Goal: Task Accomplishment & Management: Complete application form

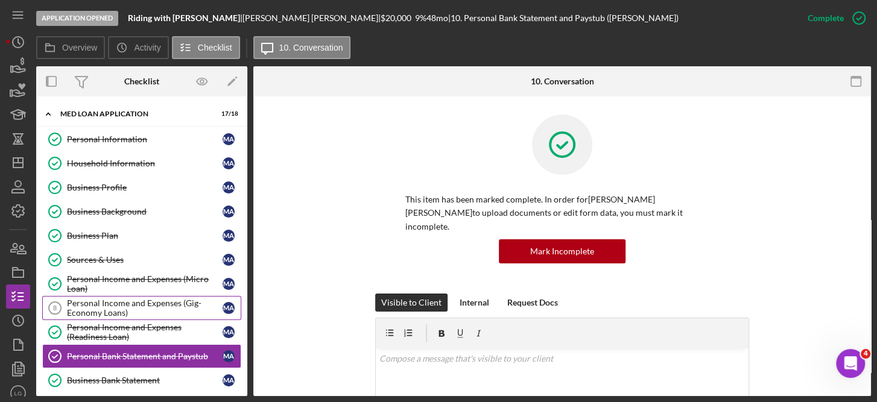
click at [169, 303] on div "Personal Income and Expenses (Gig-Economy Loans)" at bounding box center [145, 307] width 156 height 19
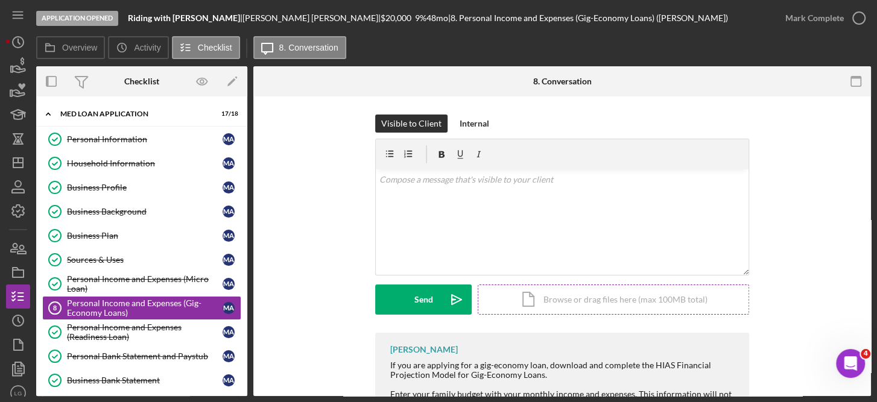
click at [558, 296] on div "Icon/Document Browse or drag files here (max 100MB total) Tap to choose files o…" at bounding box center [612, 300] width 271 height 30
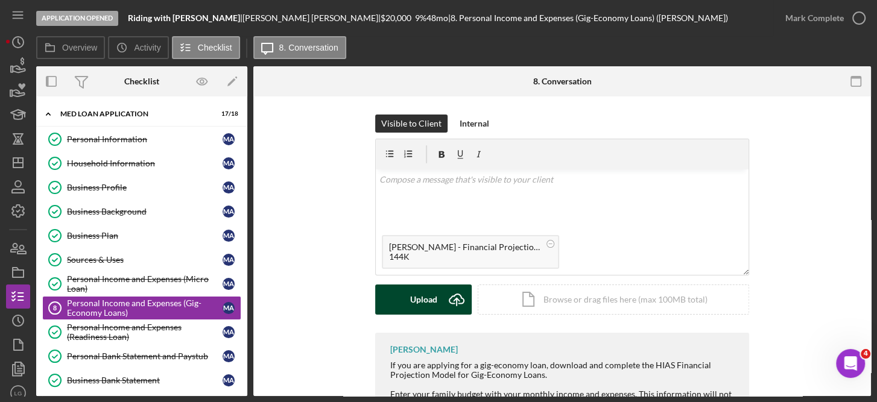
click at [431, 292] on div "Upload" at bounding box center [423, 300] width 27 height 30
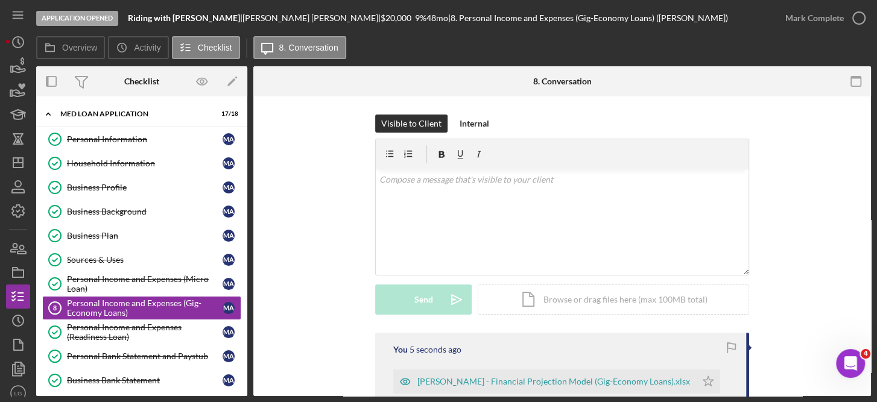
click at [866, 299] on div "Visible to Client Internal v Color teal Color pink Remove color Add row above A…" at bounding box center [561, 362] width 617 height 532
click at [718, 380] on icon "Icon/Star" at bounding box center [708, 382] width 24 height 24
click at [856, 17] on icon "button" at bounding box center [858, 18] width 30 height 30
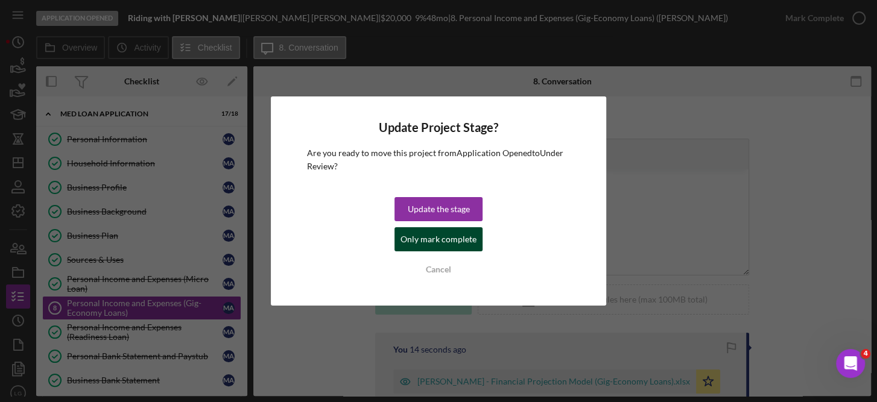
click at [452, 237] on div "Only mark complete" at bounding box center [438, 239] width 76 height 24
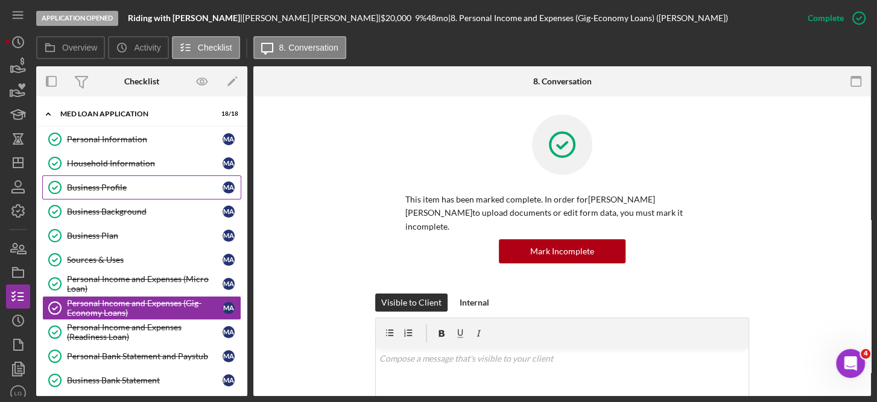
click at [116, 184] on div "Business Profile" at bounding box center [145, 188] width 156 height 10
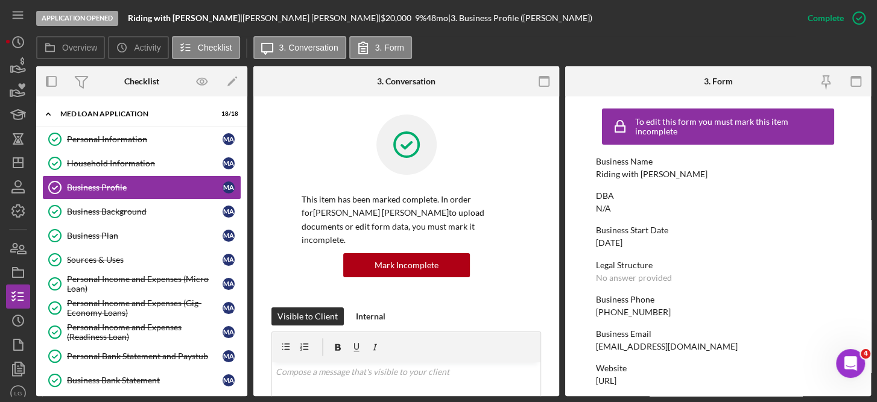
click at [866, 273] on form "To edit this form you must mark this item incomplete Business Name Riding with …" at bounding box center [718, 246] width 306 height 300
click at [866, 247] on form "To edit this form you must mark this item incomplete Business Name Riding with …" at bounding box center [718, 246] width 306 height 300
click at [862, 13] on icon "button" at bounding box center [858, 18] width 30 height 30
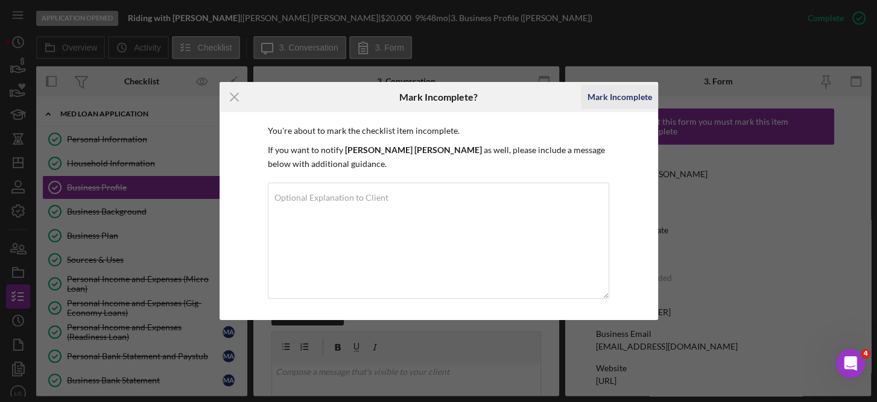
click at [624, 100] on div "Mark Incomplete" at bounding box center [619, 97] width 65 height 24
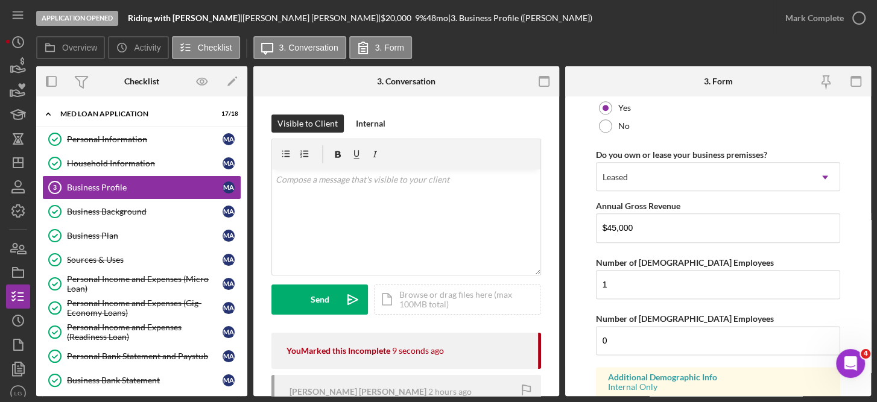
scroll to position [961, 0]
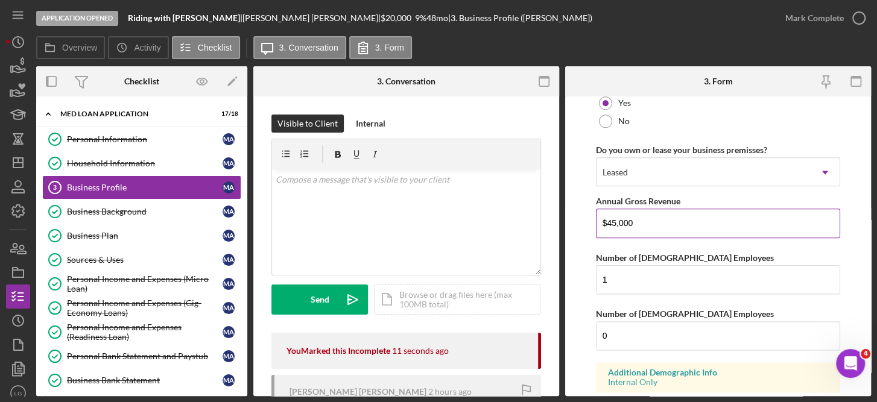
click at [648, 219] on input "$45,000" at bounding box center [718, 223] width 245 height 29
type input "$4"
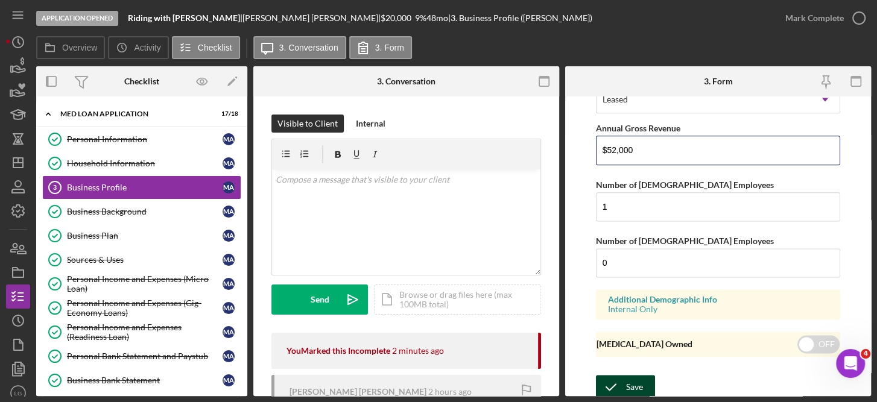
type input "$52,000"
click at [626, 391] on div "Save" at bounding box center [634, 387] width 17 height 24
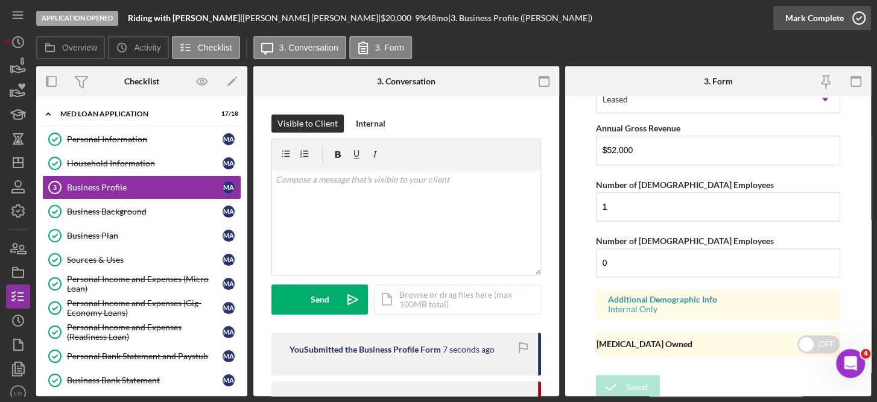
click at [854, 12] on icon "button" at bounding box center [858, 18] width 30 height 30
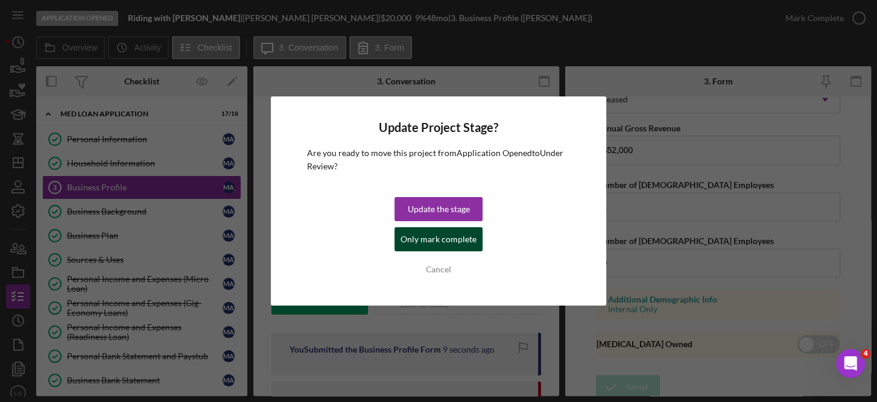
click at [449, 233] on div "Only mark complete" at bounding box center [438, 239] width 76 height 24
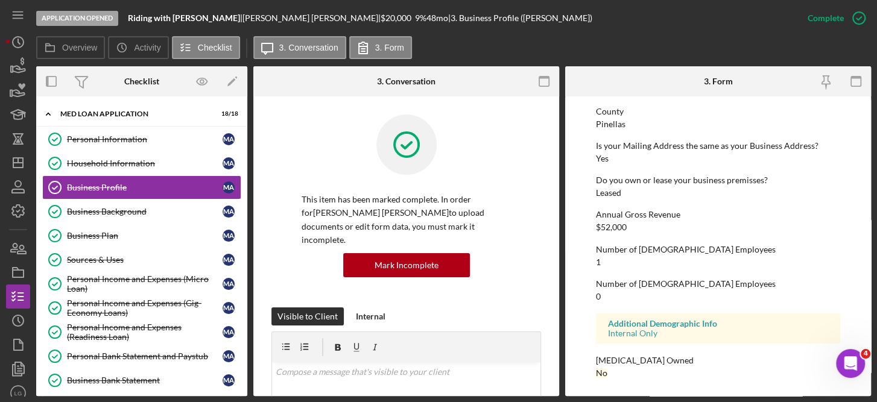
scroll to position [610, 0]
click at [191, 298] on div "Personal Income and Expenses (Gig-Economy Loans)" at bounding box center [145, 307] width 156 height 19
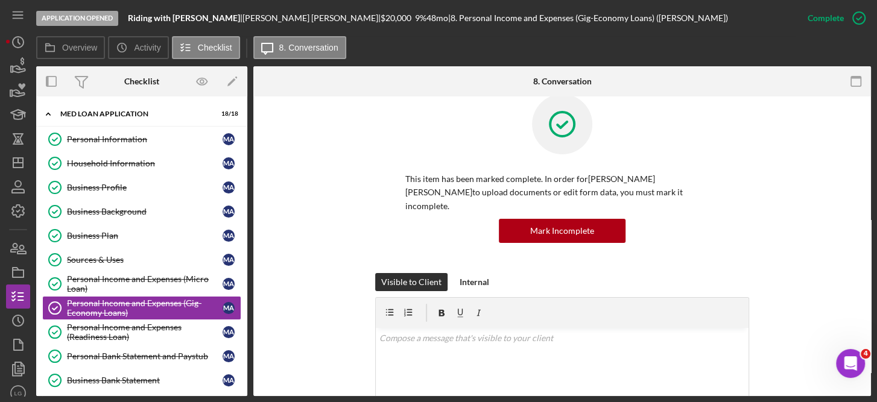
scroll to position [15, 0]
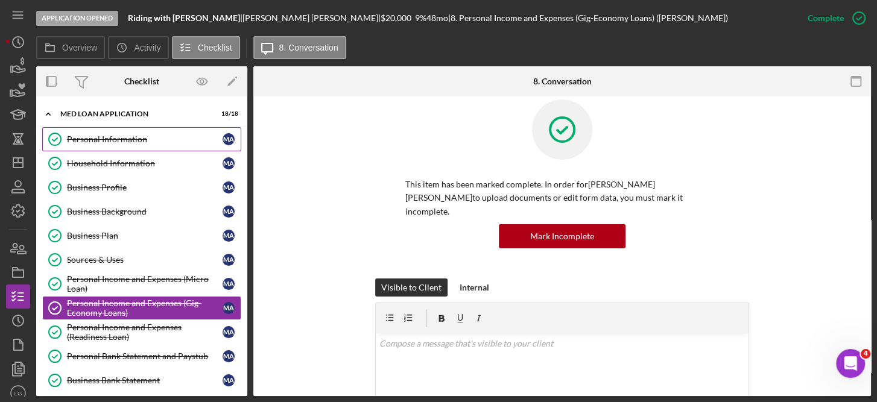
click at [135, 134] on div "Personal Information" at bounding box center [145, 139] width 156 height 10
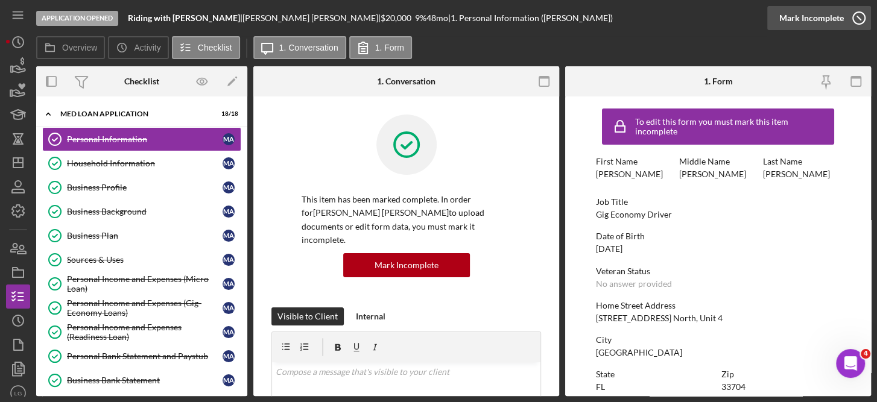
click at [854, 18] on icon "button" at bounding box center [858, 18] width 30 height 30
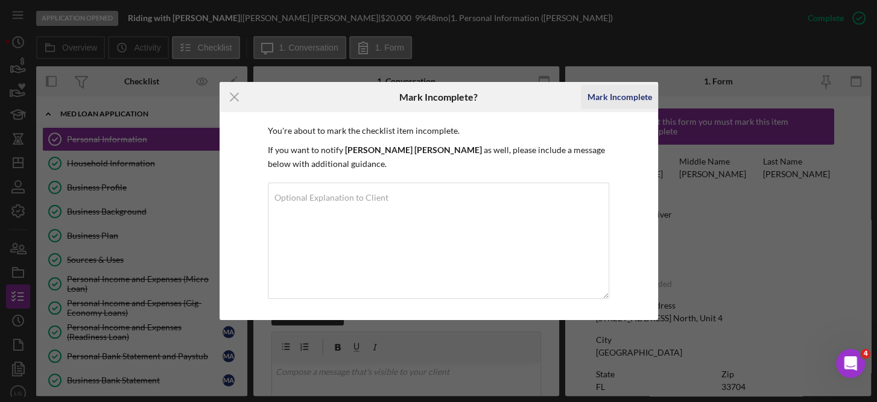
click at [617, 101] on div "Mark Incomplete" at bounding box center [619, 97] width 65 height 24
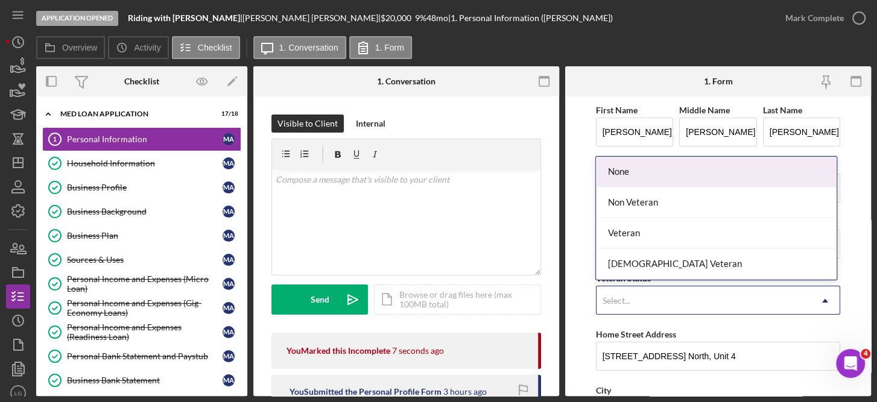
click at [662, 168] on div "None" at bounding box center [716, 172] width 241 height 31
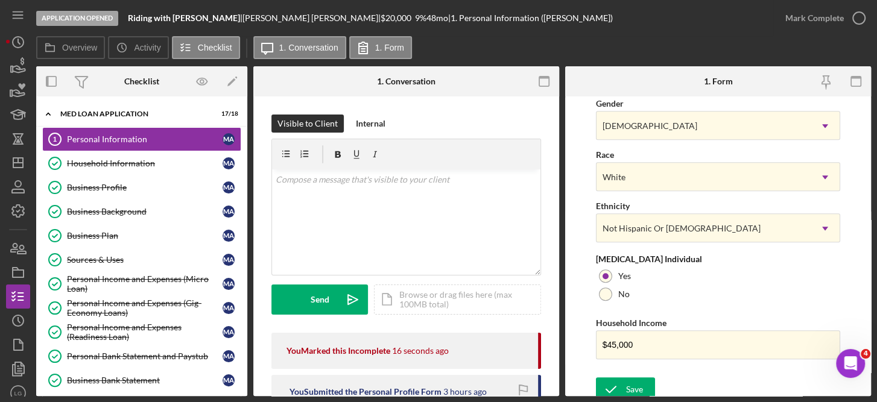
scroll to position [503, 0]
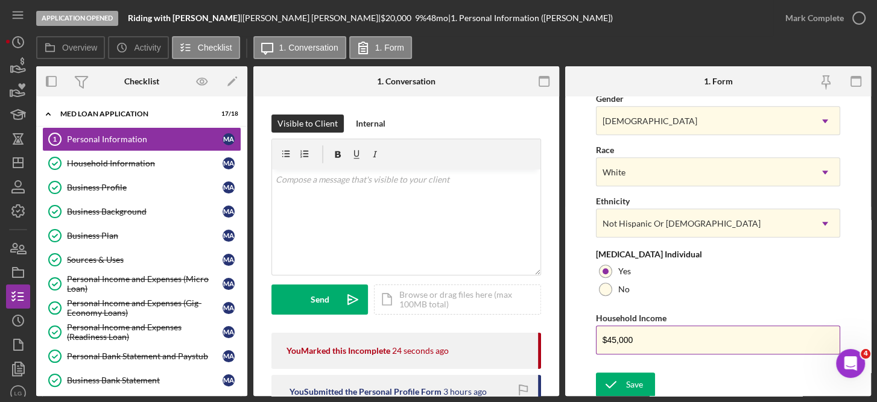
click at [640, 336] on input "$45,000" at bounding box center [718, 340] width 245 height 29
type input "$4"
type input "$52,000"
click at [637, 382] on div "Save" at bounding box center [634, 385] width 17 height 24
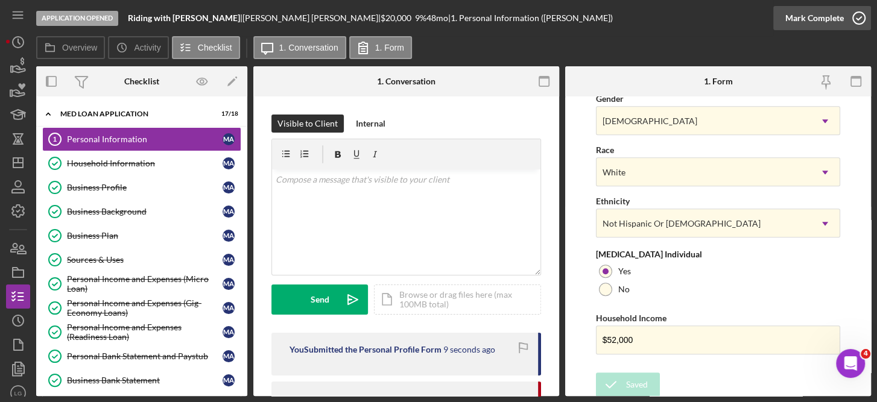
click at [854, 20] on icon "button" at bounding box center [858, 18] width 30 height 30
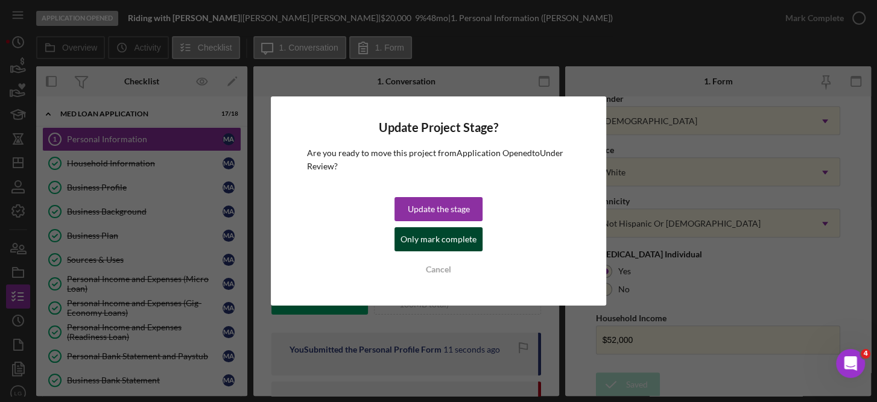
click at [440, 243] on div "Only mark complete" at bounding box center [438, 239] width 76 height 24
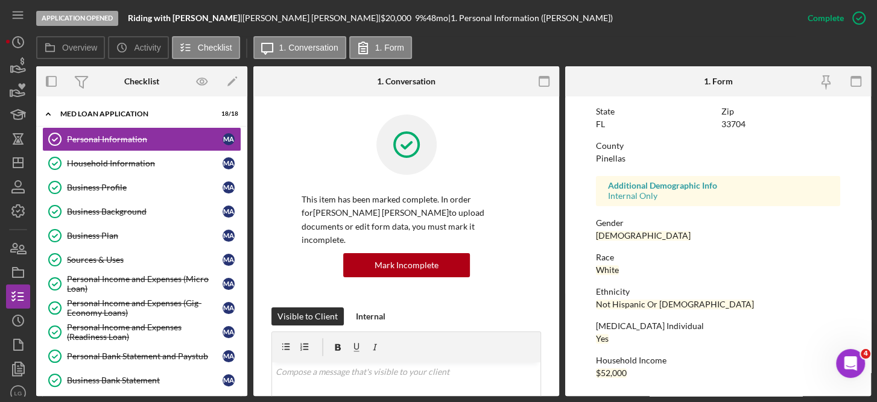
scroll to position [263, 0]
click at [100, 183] on div "Business Profile" at bounding box center [145, 188] width 156 height 10
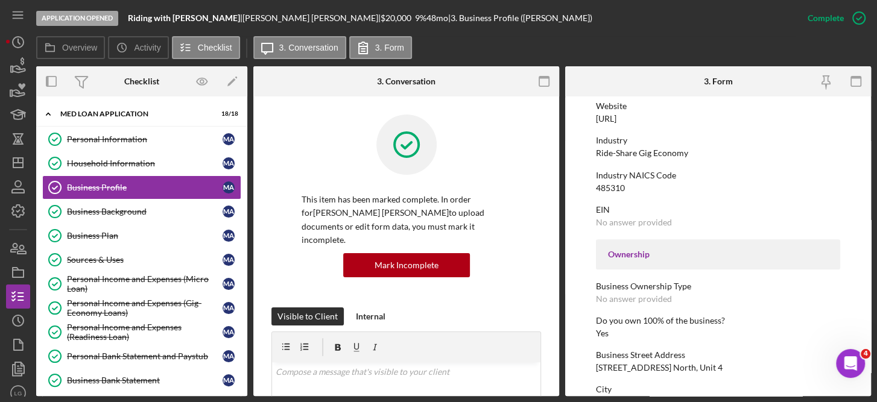
scroll to position [524, 0]
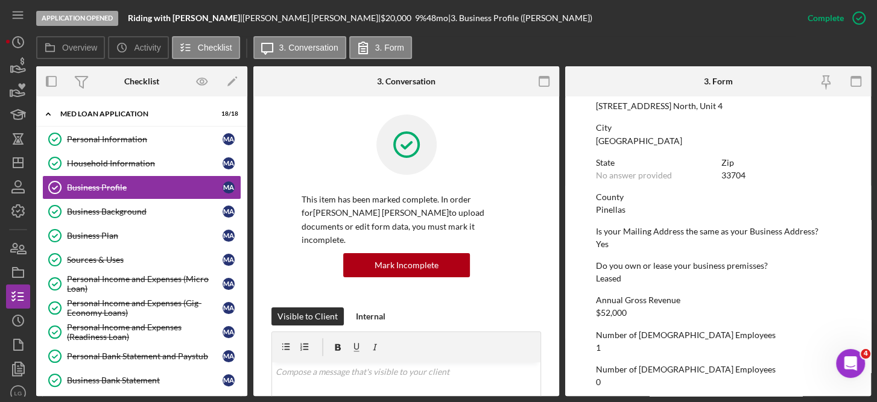
click at [243, 371] on div "Personal Information Personal Information M A Household Information Household I…" at bounding box center [141, 347] width 211 height 440
click at [243, 386] on div "Personal Information Personal Information M A Household Information Household I…" at bounding box center [141, 347] width 211 height 440
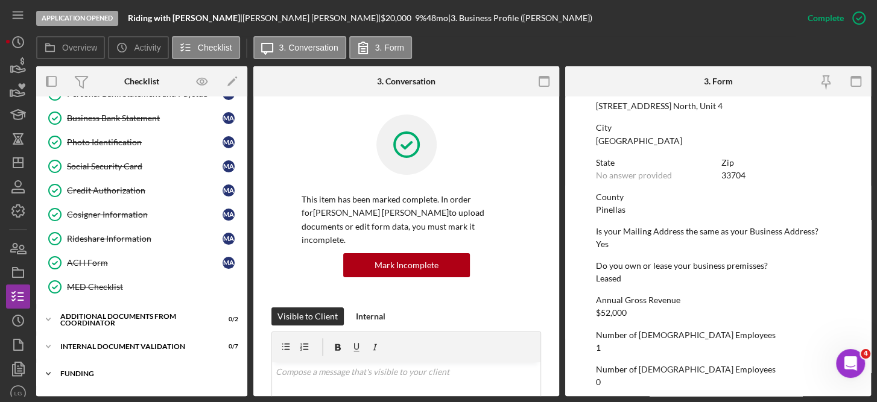
click at [244, 375] on div "Icon/Expander Funding 0 / 4" at bounding box center [141, 374] width 211 height 24
click at [124, 316] on div "Additional Documents from Coordinator" at bounding box center [146, 319] width 172 height 7
click at [124, 340] on div "Additional Documentation (from PC)" at bounding box center [154, 345] width 174 height 10
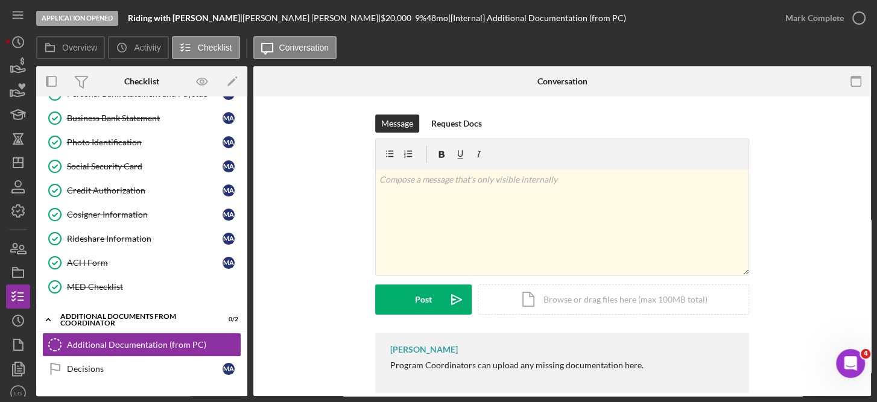
click at [862, 312] on div "Message Request Docs v Color teal Color pink Remove color Add row above Add row…" at bounding box center [561, 256] width 617 height 321
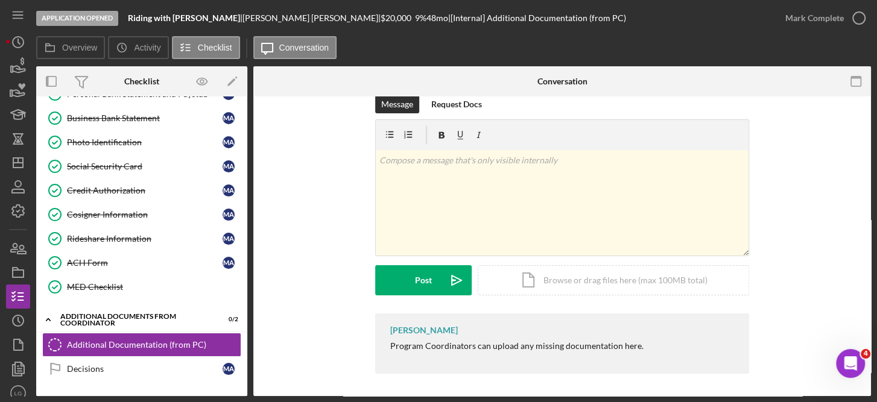
scroll to position [21, 0]
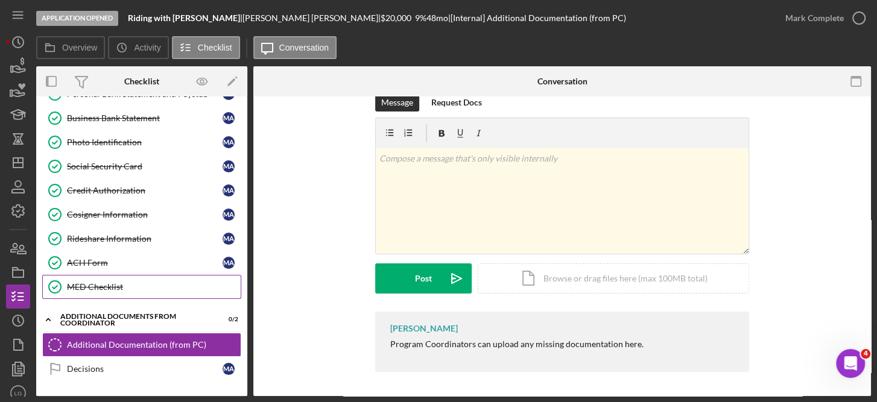
click at [107, 282] on div "MED Checklist" at bounding box center [154, 287] width 174 height 10
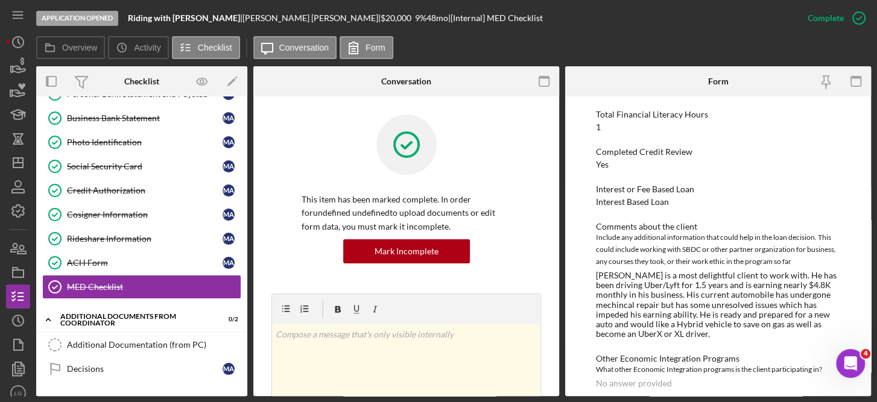
scroll to position [227, 0]
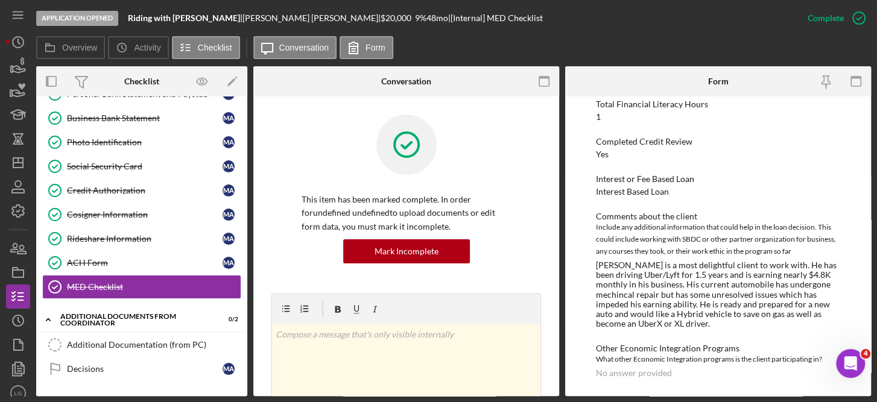
click at [620, 291] on div "[PERSON_NAME] is a most delightful client to work with. He has been driving Ube…" at bounding box center [718, 294] width 245 height 68
click at [767, 280] on div "[PERSON_NAME] is a most delightful client to work with. He has been driving Ube…" at bounding box center [718, 294] width 245 height 68
click at [613, 282] on div "[PERSON_NAME] is a most delightful client to work with. He has been driving Ube…" at bounding box center [718, 294] width 245 height 68
click at [409, 248] on div "Mark Incomplete" at bounding box center [406, 251] width 64 height 24
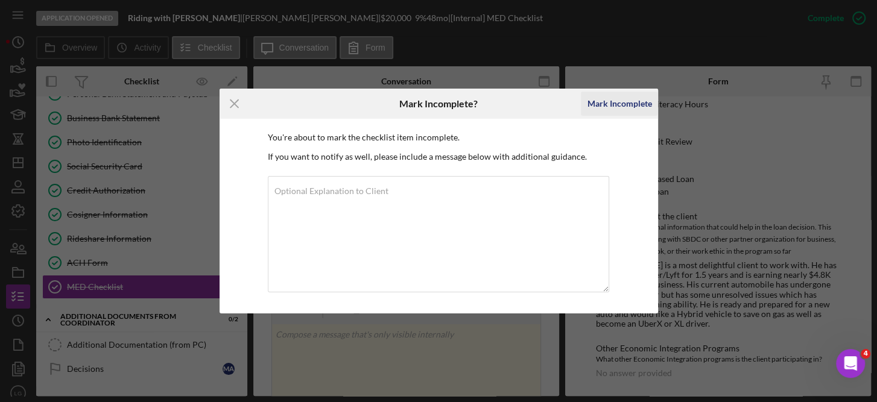
click at [641, 96] on div "Mark Incomplete" at bounding box center [619, 104] width 65 height 24
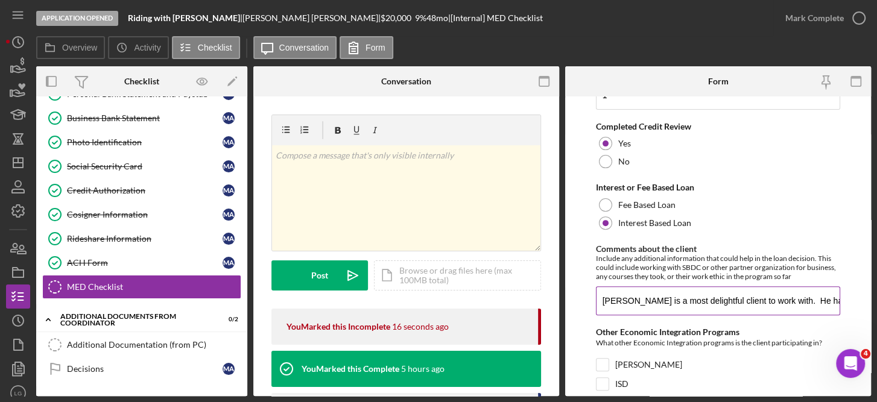
scroll to position [296, 0]
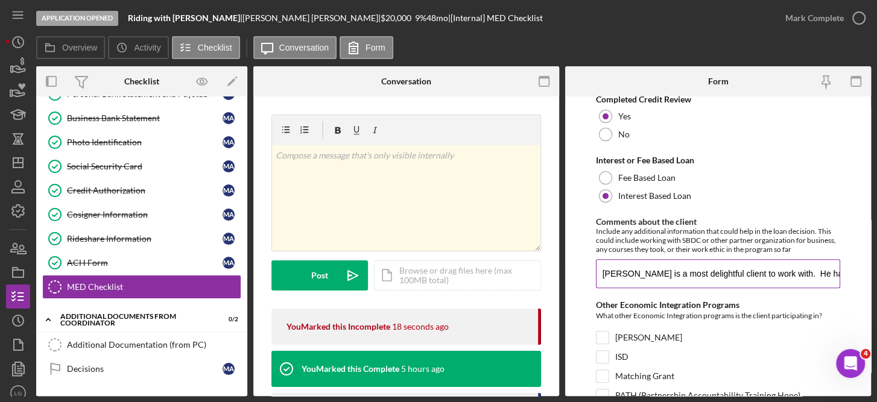
click at [778, 273] on input "[PERSON_NAME] is a most delightful client to work with. He has been driving Ube…" at bounding box center [718, 273] width 245 height 29
click at [719, 274] on input "[PERSON_NAME] is a most delightful client to work with. He has been driving Ube…" at bounding box center [718, 273] width 245 height 29
click at [816, 274] on input "[PERSON_NAME] is a most delightful client to work with. He has been driving Ube…" at bounding box center [718, 273] width 245 height 29
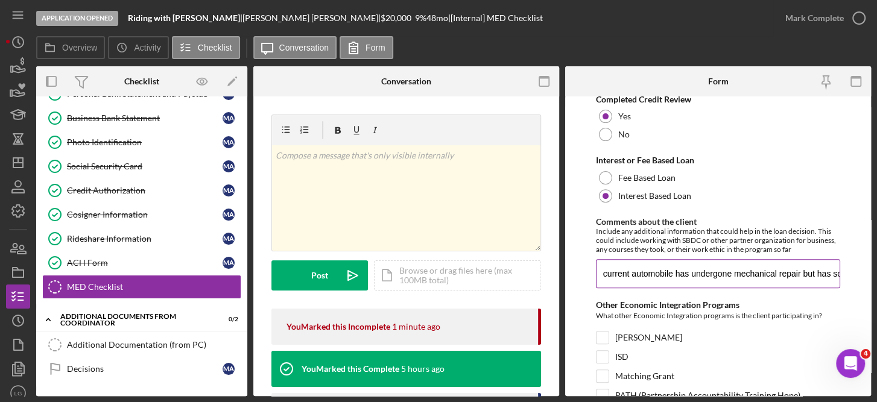
click at [820, 273] on input "[PERSON_NAME] is a most delightful client to work with. He has been driving Ube…" at bounding box center [718, 273] width 245 height 29
drag, startPoint x: 801, startPoint y: 270, endPoint x: 756, endPoint y: 270, distance: 44.6
click at [756, 270] on input "[PERSON_NAME] is a most delightful client to work with. He has been driving Ube…" at bounding box center [718, 273] width 245 height 29
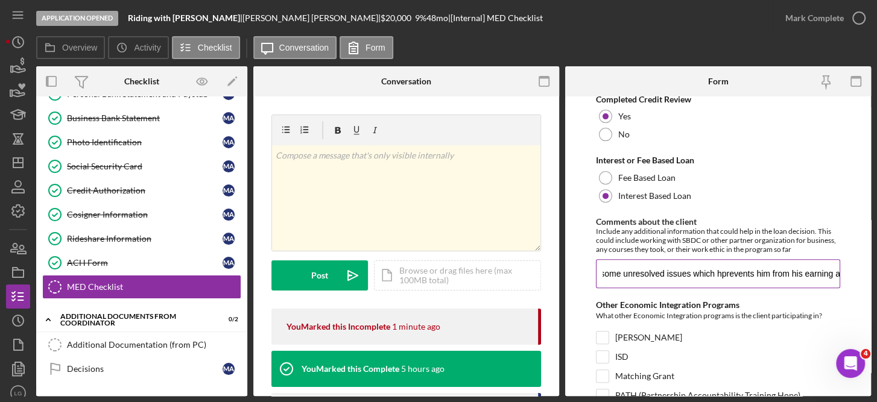
click at [820, 268] on input "[PERSON_NAME] is a most delightful client to work with. He has been driving Ube…" at bounding box center [718, 273] width 245 height 29
click at [749, 275] on input "[PERSON_NAME] is a most delightful client to work with. He has been driving Ube…" at bounding box center [718, 273] width 245 height 29
click at [787, 272] on input "[PERSON_NAME] is a most delightful client to work with. He has been driving Ube…" at bounding box center [718, 273] width 245 height 29
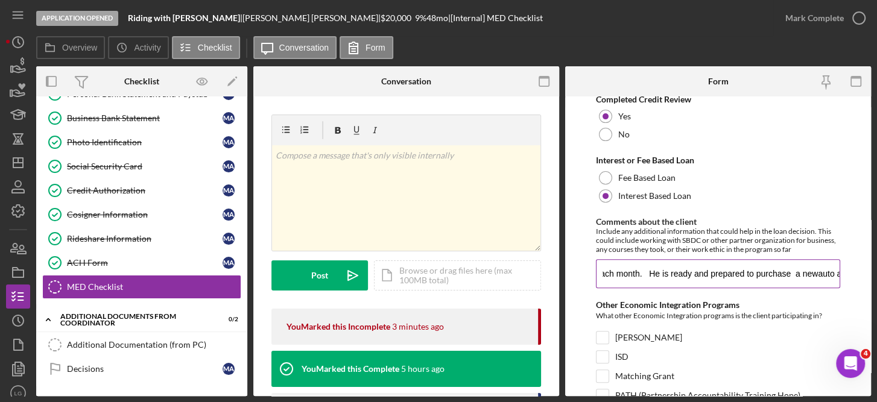
click at [807, 273] on input "[PERSON_NAME] is a most delightful client to work with. He has been driving Ube…" at bounding box center [718, 273] width 245 height 29
click at [801, 274] on input "[PERSON_NAME] is a most delightful client to work with. He has been driving Ube…" at bounding box center [718, 273] width 245 height 29
click at [833, 270] on input "[PERSON_NAME] is a most delightful client to work with. He has been driving Ube…" at bounding box center [718, 273] width 245 height 29
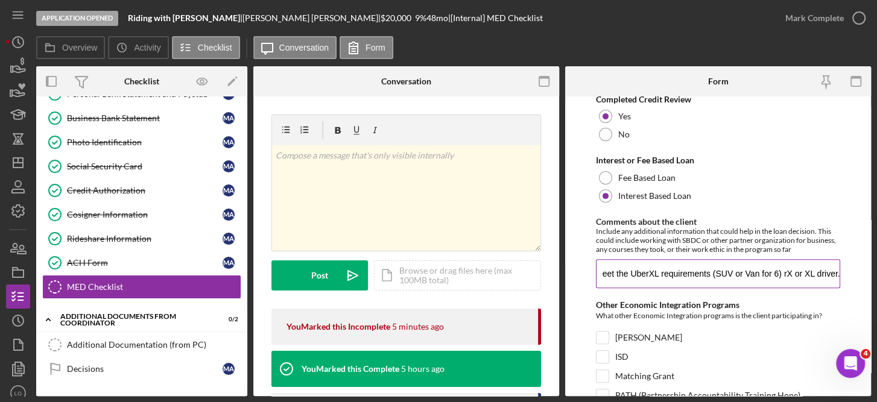
drag, startPoint x: 833, startPoint y: 270, endPoint x: 780, endPoint y: 270, distance: 53.7
click at [780, 270] on input "[PERSON_NAME] is a most delightful client to work with. He has been driving Ube…" at bounding box center [718, 273] width 245 height 29
click at [813, 274] on input "[PERSON_NAME] is a most delightful client to work with. He has been driving Ube…" at bounding box center [718, 273] width 245 height 29
click at [832, 274] on input "[PERSON_NAME] is a most delightful client to work with. He has been driving Ube…" at bounding box center [718, 273] width 245 height 29
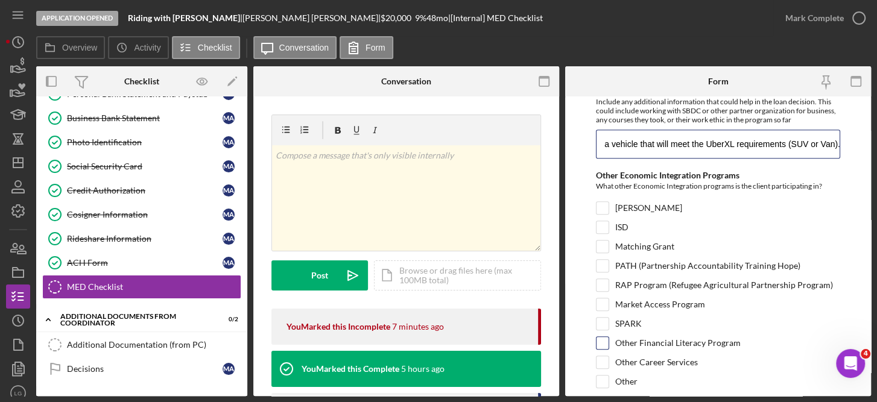
scroll to position [464, 0]
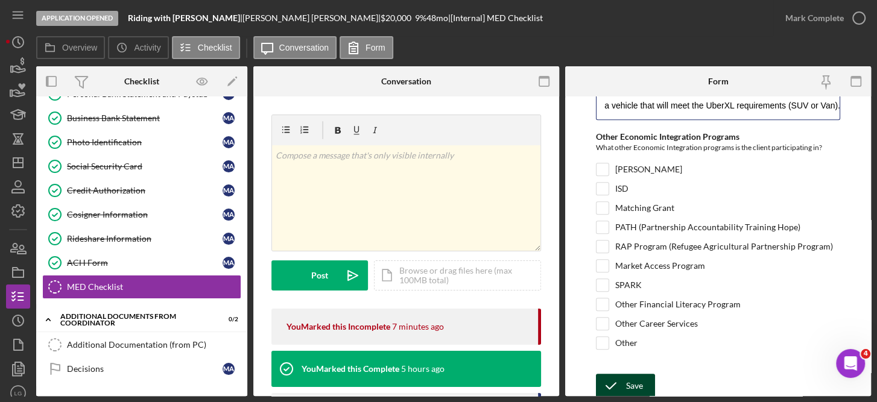
type input "[PERSON_NAME] is a most delightful client to work with. He has been driving Ube…"
click at [632, 392] on div "Save" at bounding box center [634, 386] width 17 height 24
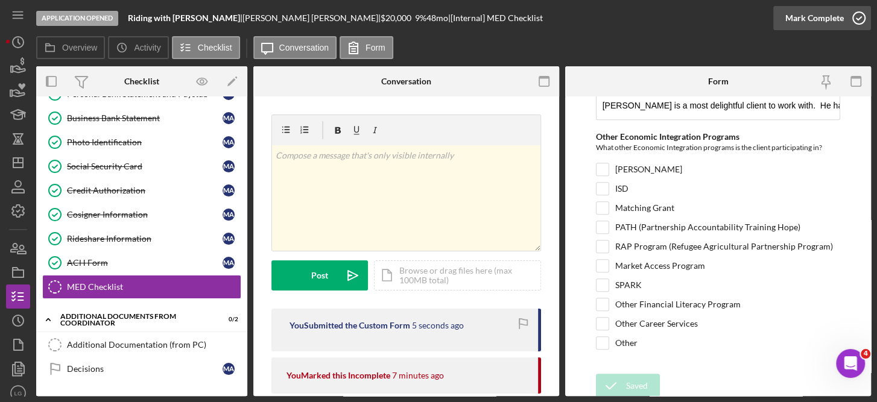
click at [856, 20] on icon "button" at bounding box center [858, 18] width 30 height 30
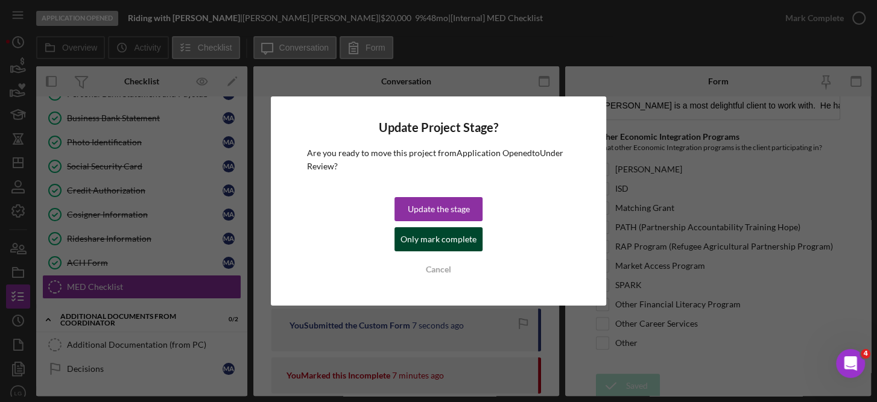
click at [414, 233] on div "Only mark complete" at bounding box center [438, 239] width 76 height 24
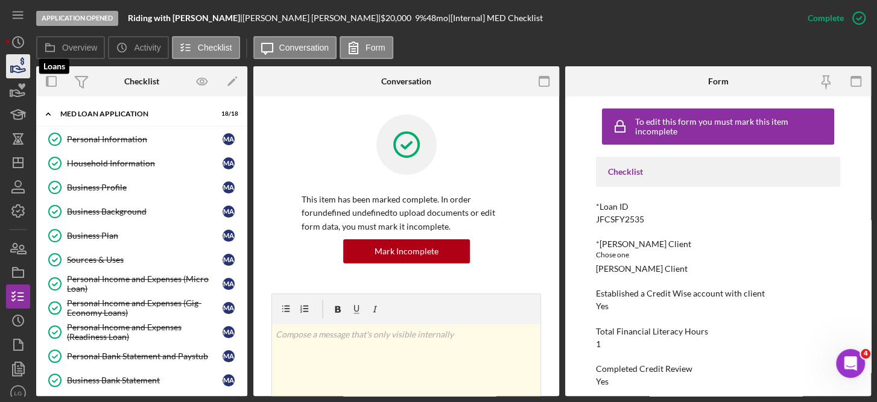
click at [20, 64] on icon "button" at bounding box center [18, 66] width 30 height 30
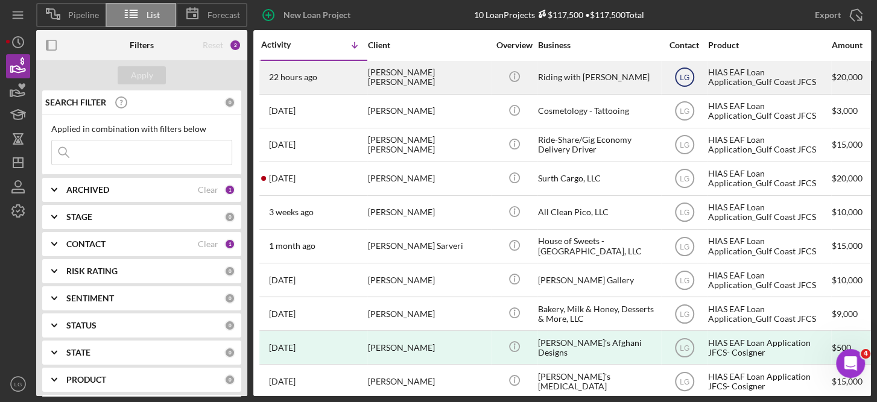
click at [682, 74] on text "LG" at bounding box center [684, 78] width 10 height 8
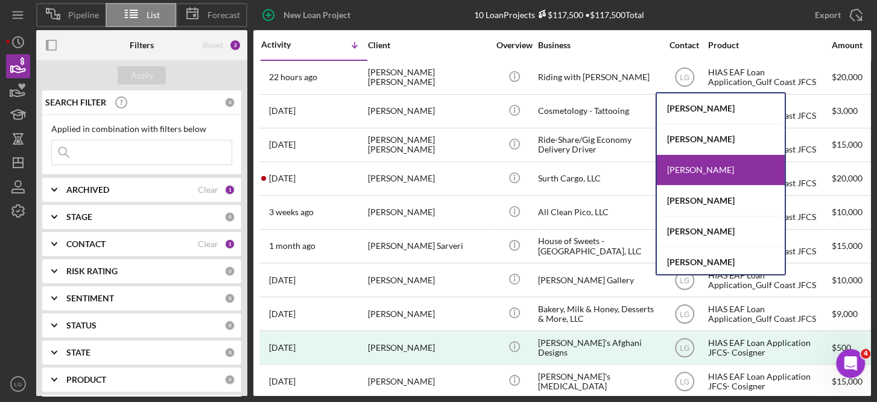
scroll to position [63, 0]
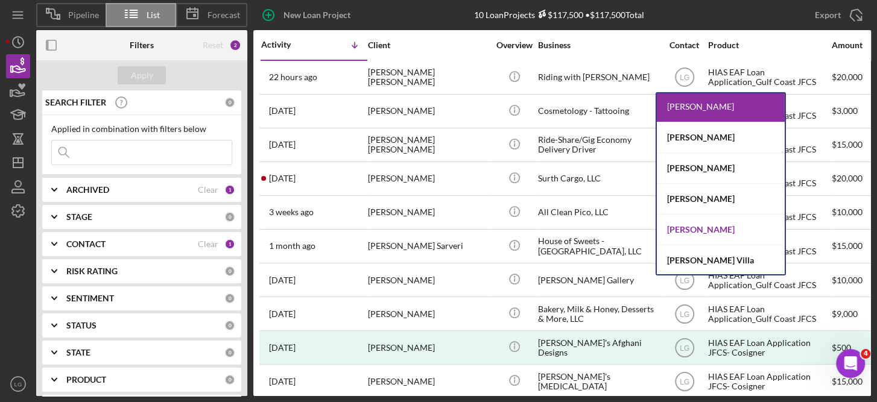
click at [736, 224] on div "[PERSON_NAME]" at bounding box center [721, 230] width 128 height 31
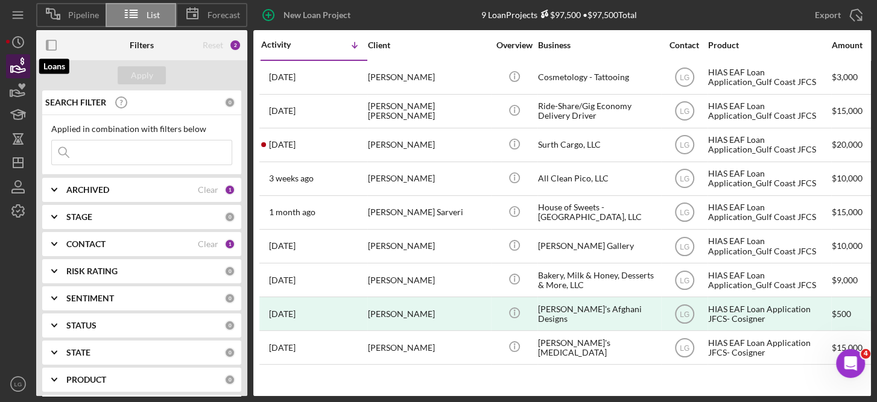
click at [19, 65] on icon "button" at bounding box center [18, 66] width 30 height 30
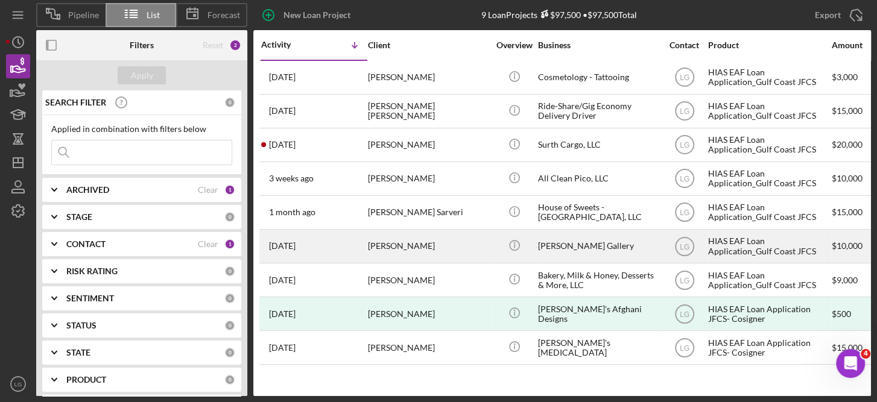
click at [805, 242] on div "HIAS EAF Loan Application_Gulf Coast JFCS" at bounding box center [768, 246] width 121 height 32
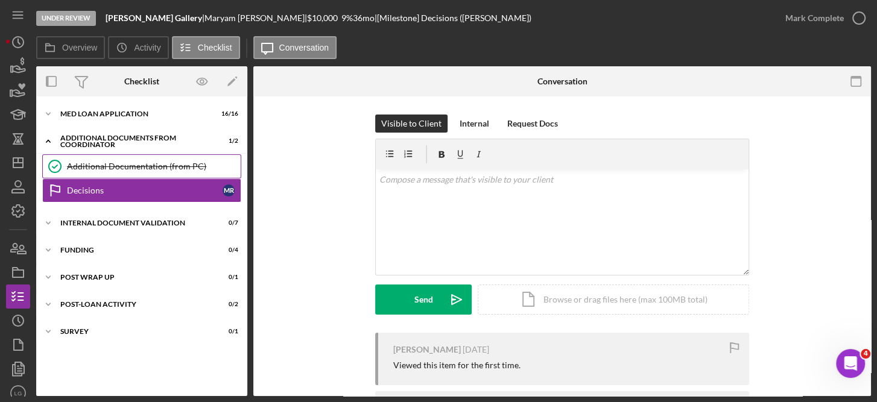
click at [168, 163] on div "Additional Documentation (from PC)" at bounding box center [154, 167] width 174 height 10
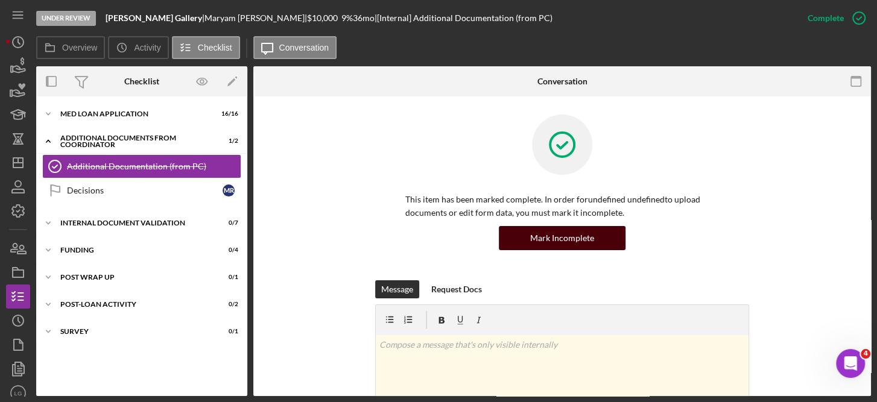
click at [571, 235] on div "Mark Incomplete" at bounding box center [562, 238] width 64 height 24
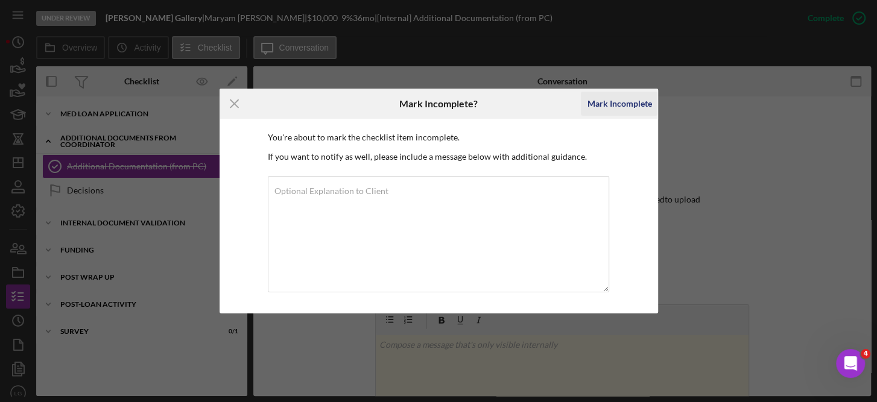
click at [623, 102] on div "Mark Incomplete" at bounding box center [619, 104] width 65 height 24
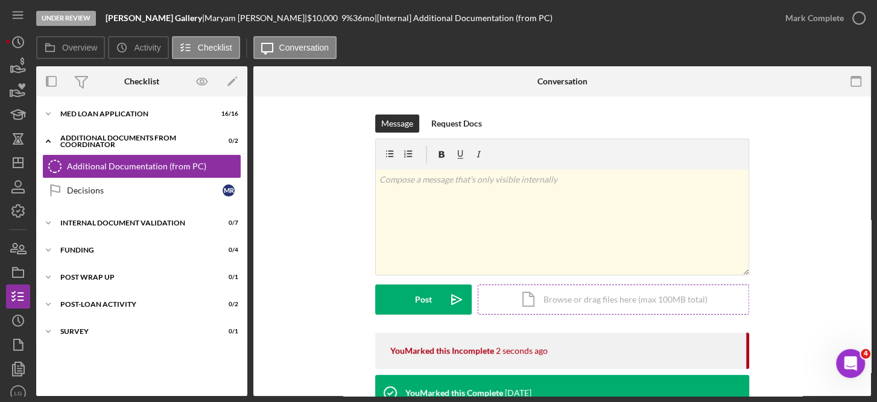
click at [630, 300] on div "Icon/Document Browse or drag files here (max 100MB total) Tap to choose files o…" at bounding box center [612, 300] width 271 height 30
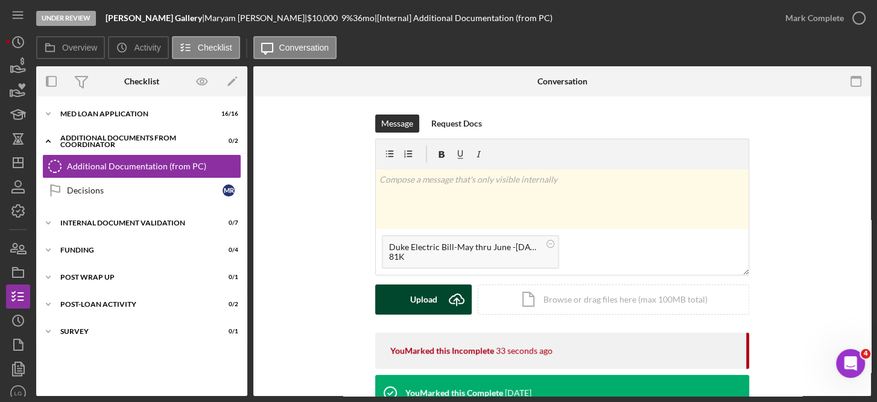
click at [426, 295] on div "Upload" at bounding box center [423, 300] width 27 height 30
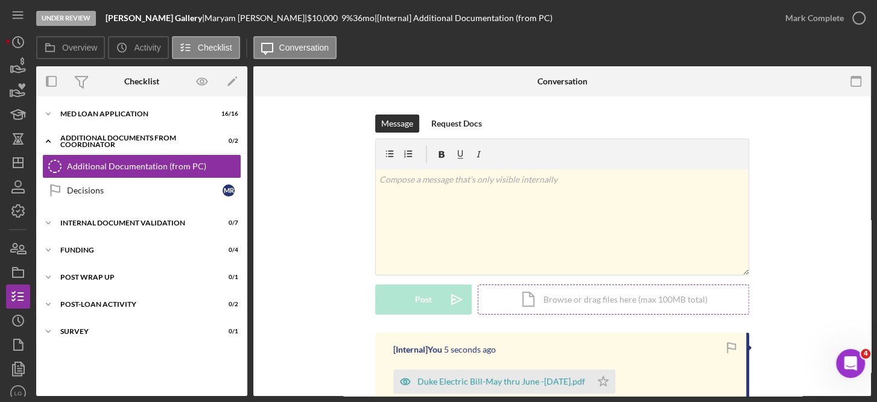
click at [568, 299] on div "Icon/Document Browse or drag files here (max 100MB total) Tap to choose files o…" at bounding box center [612, 300] width 271 height 30
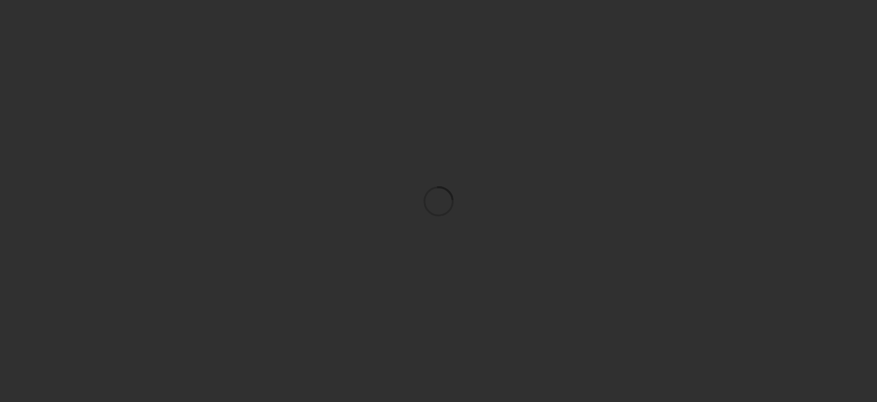
click at [201, 13] on div at bounding box center [438, 201] width 877 height 402
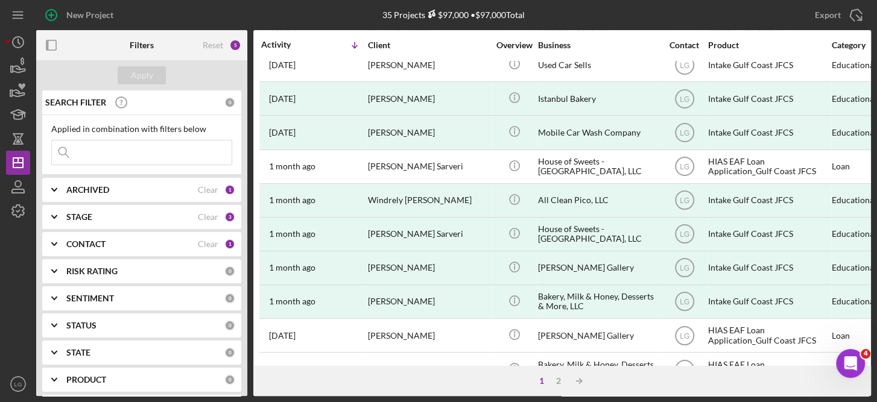
scroll to position [555, 0]
